Goal: Check status

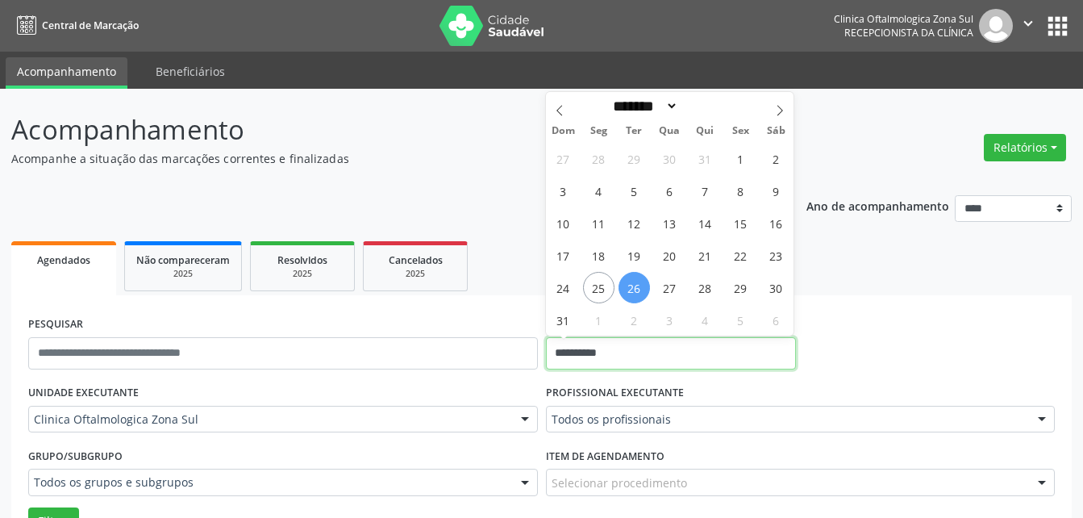
click at [594, 359] on input "**********" at bounding box center [671, 353] width 251 height 32
click at [777, 116] on icon at bounding box center [779, 110] width 11 height 11
click at [777, 115] on icon at bounding box center [779, 110] width 11 height 11
select select "*"
click at [598, 225] on span "13" at bounding box center [598, 222] width 31 height 31
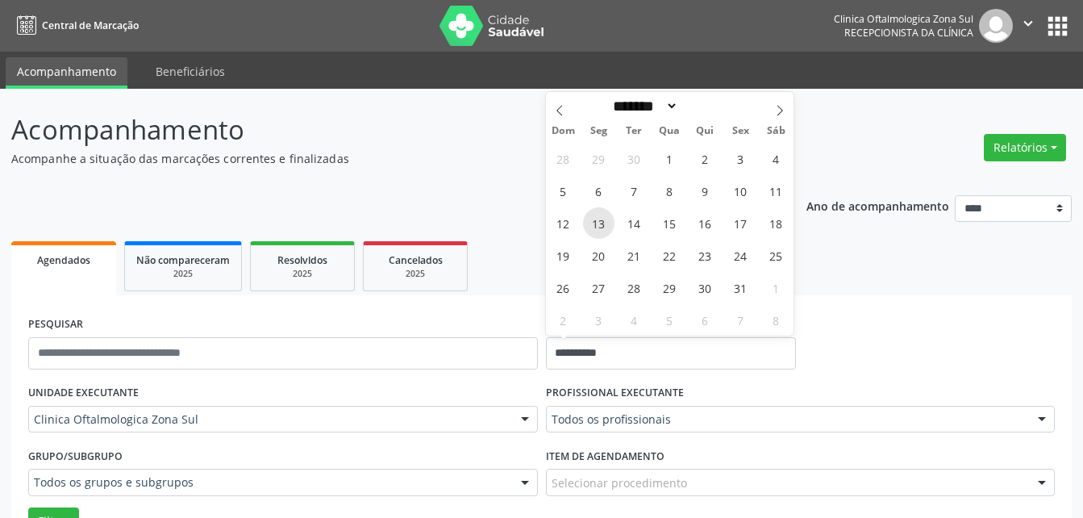
type input "**********"
click at [598, 225] on span "13" at bounding box center [598, 222] width 31 height 31
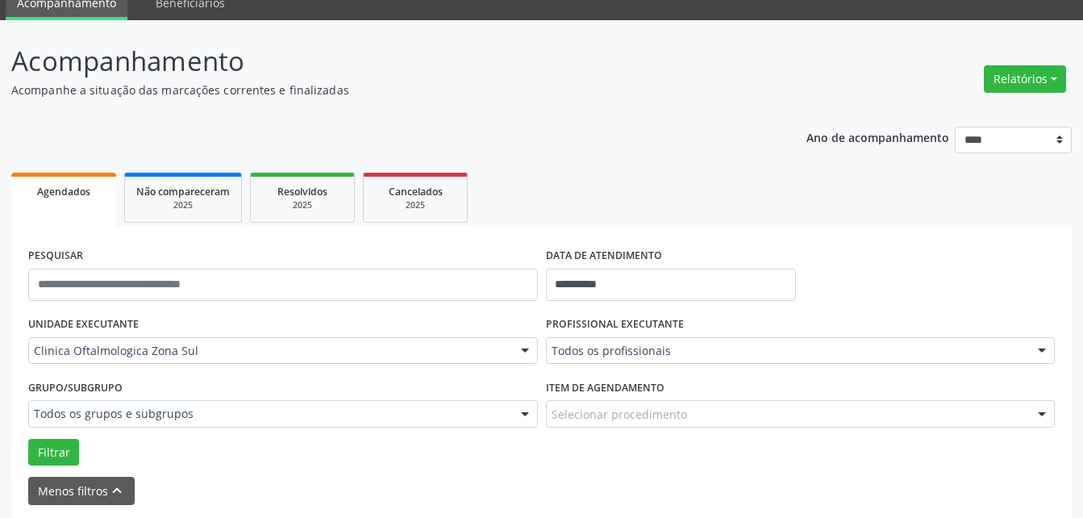
scroll to position [161, 0]
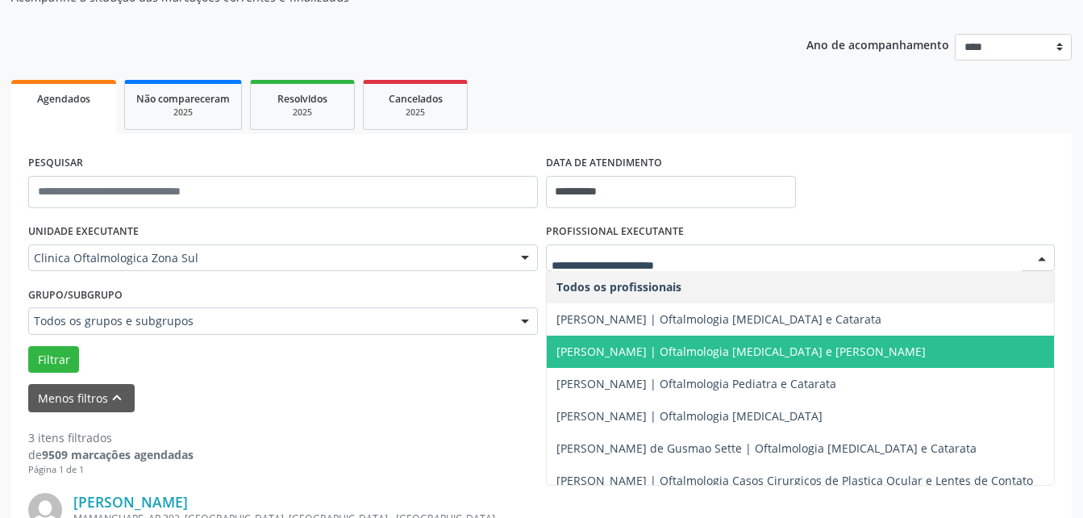
click at [636, 352] on span "[PERSON_NAME] | Oftalmologia [MEDICAL_DATA] e [PERSON_NAME]" at bounding box center [740, 351] width 369 height 15
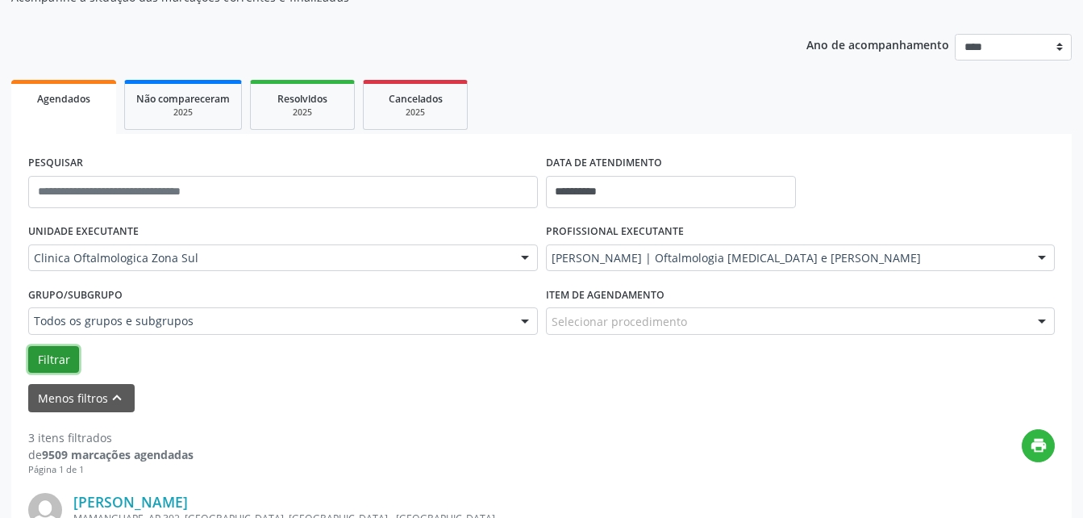
click at [40, 360] on button "Filtrar" at bounding box center [53, 359] width 51 height 27
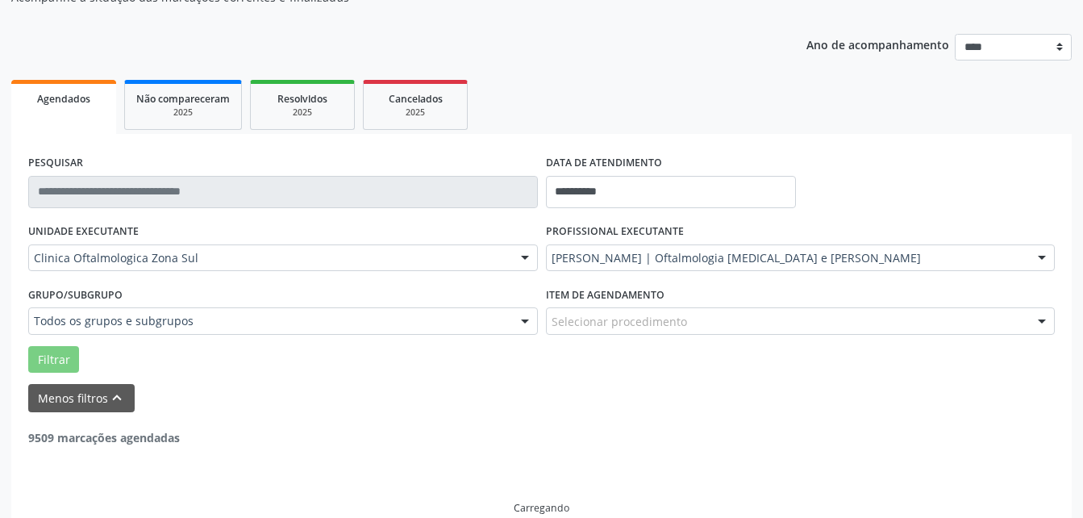
scroll to position [131, 0]
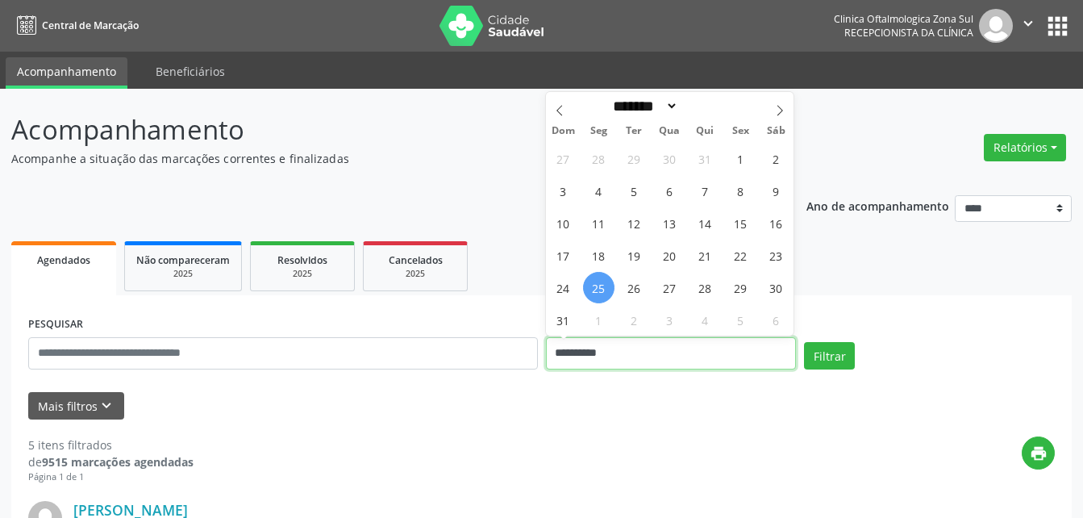
click at [575, 351] on input "**********" at bounding box center [671, 353] width 251 height 32
click at [779, 106] on icon at bounding box center [779, 110] width 11 height 11
select select "*"
click at [601, 227] on span "13" at bounding box center [598, 222] width 31 height 31
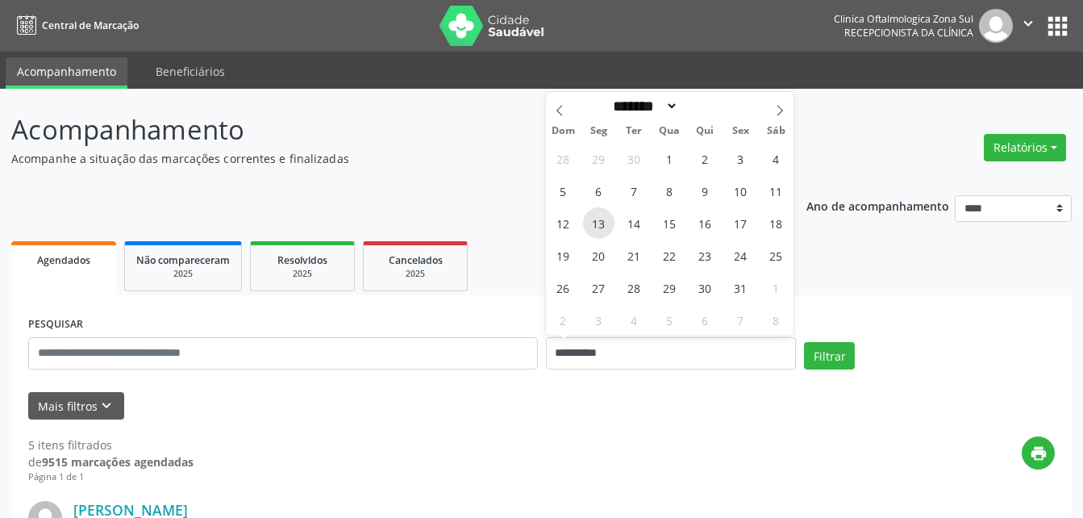
type input "**********"
click at [601, 227] on span "13" at bounding box center [598, 222] width 31 height 31
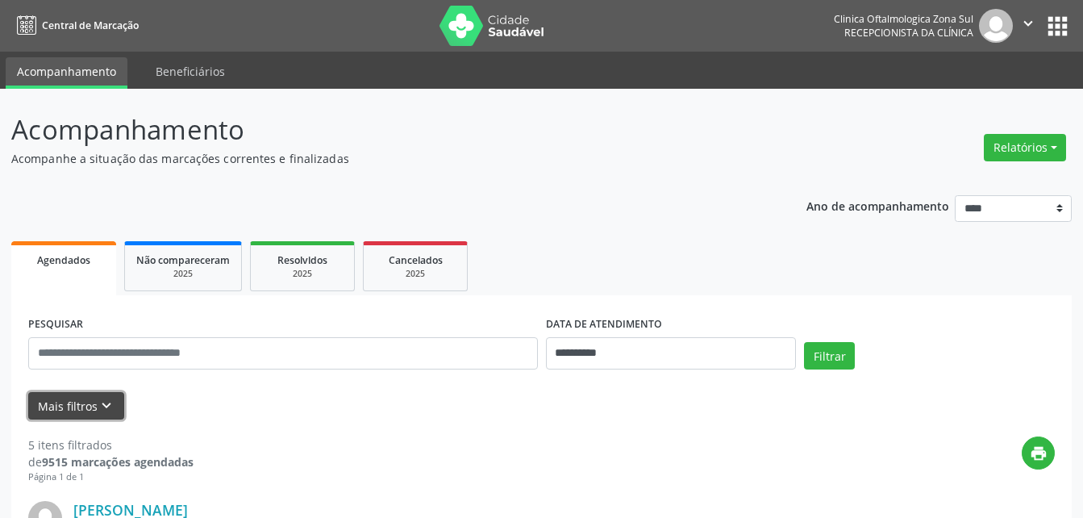
click at [56, 404] on button "Mais filtros keyboard_arrow_down" at bounding box center [76, 406] width 96 height 28
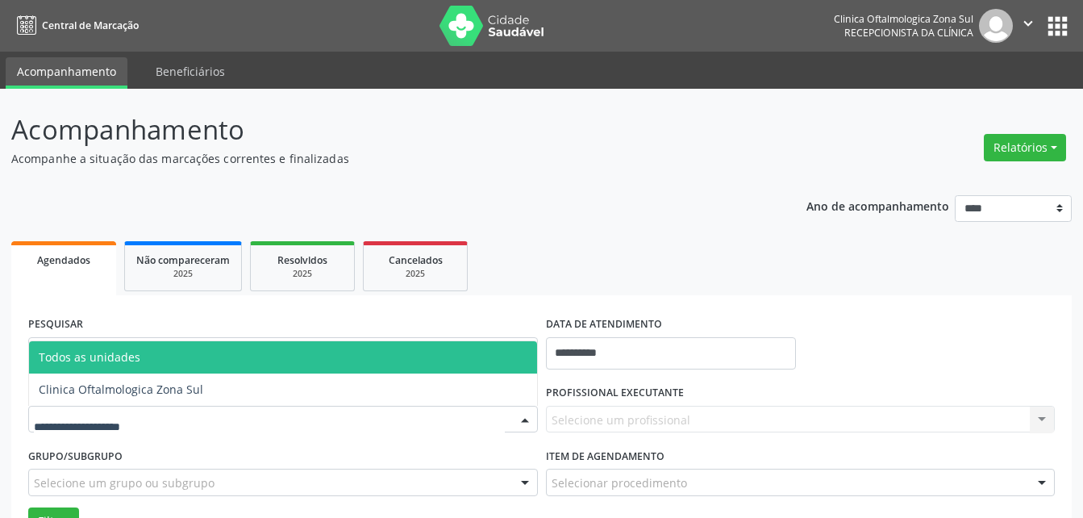
click at [189, 421] on div at bounding box center [283, 419] width 510 height 27
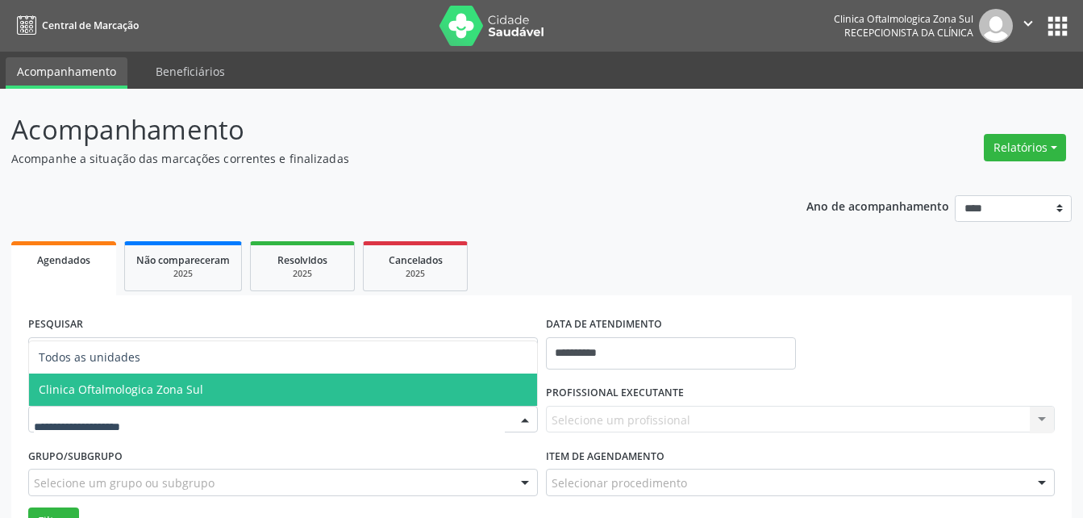
click at [177, 388] on span "Clinica Oftalmologica Zona Sul" at bounding box center [121, 388] width 165 height 15
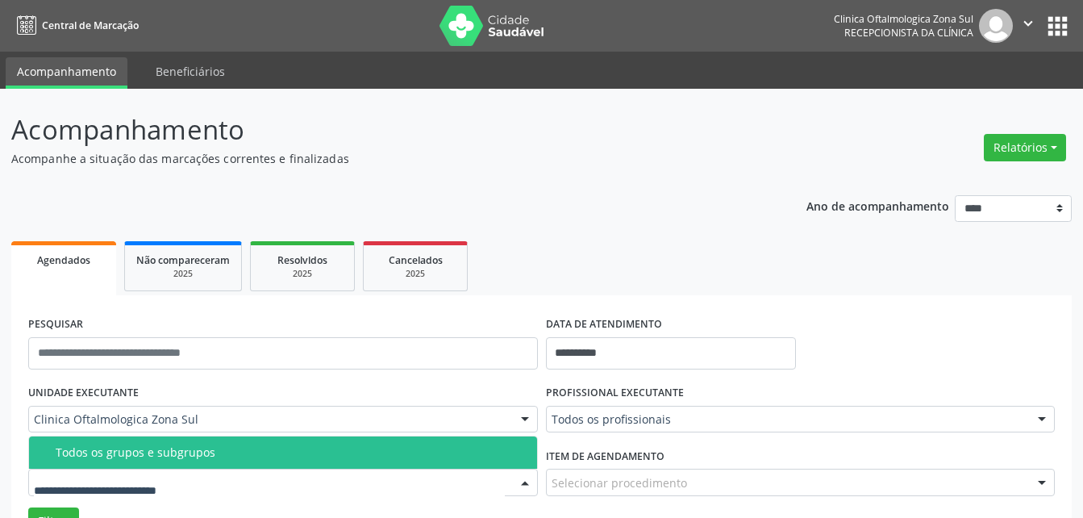
click at [165, 453] on div "Todos os grupos e subgrupos" at bounding box center [292, 452] width 472 height 13
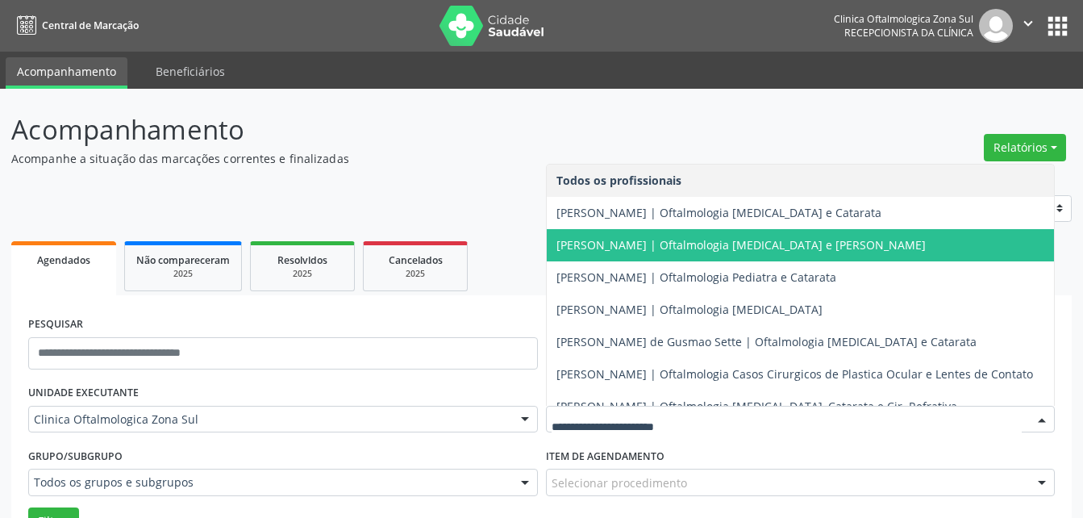
click at [598, 248] on span "[PERSON_NAME] | Oftalmologia [MEDICAL_DATA] e [PERSON_NAME]" at bounding box center [740, 244] width 369 height 15
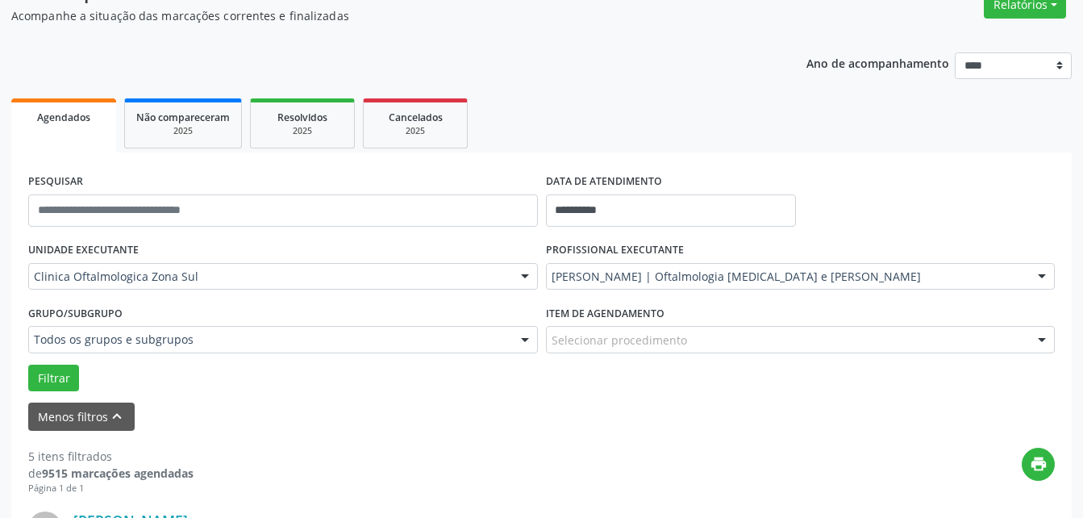
scroll to position [161, 0]
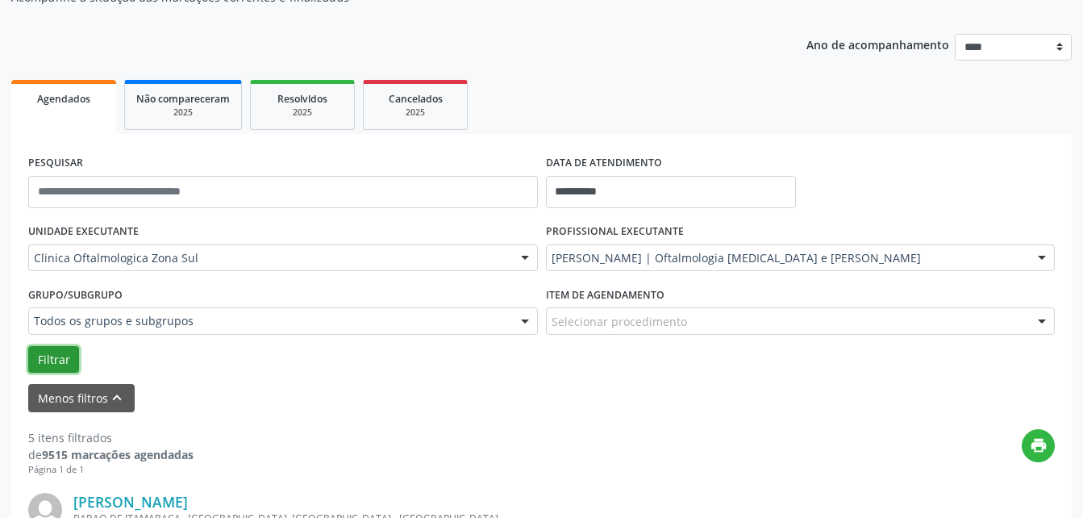
click at [57, 361] on button "Filtrar" at bounding box center [53, 359] width 51 height 27
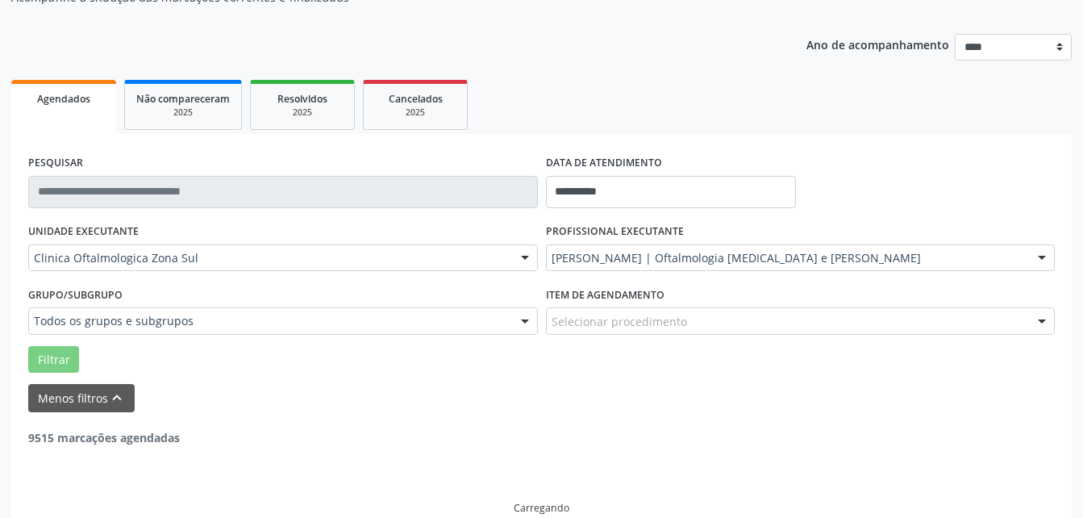
scroll to position [135, 0]
